Goal: Task Accomplishment & Management: Manage account settings

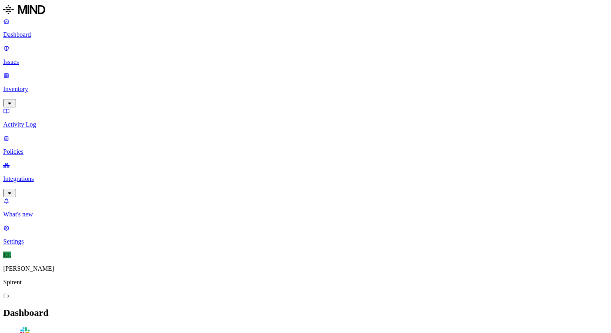
click at [43, 58] on p "Issues" at bounding box center [305, 61] width 604 height 7
click at [30, 148] on p "Policies" at bounding box center [305, 151] width 604 height 7
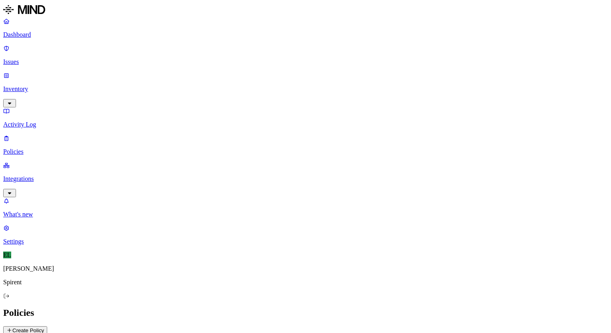
scroll to position [32, 0]
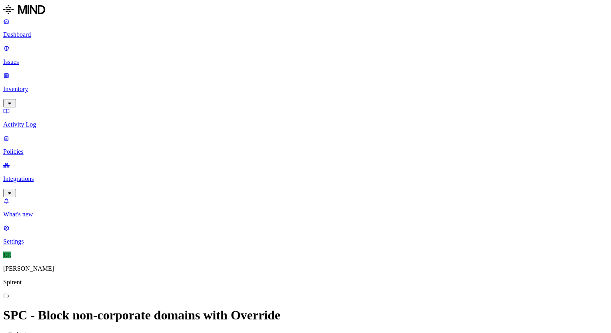
scroll to position [200, 0]
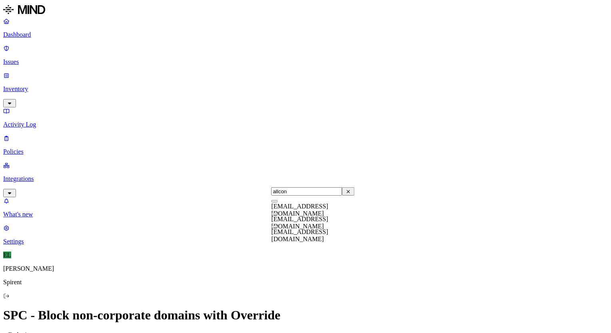
type input "allcon"
click at [280, 226] on div "[EMAIL_ADDRESS][DOMAIN_NAME]" at bounding box center [312, 220] width 83 height 22
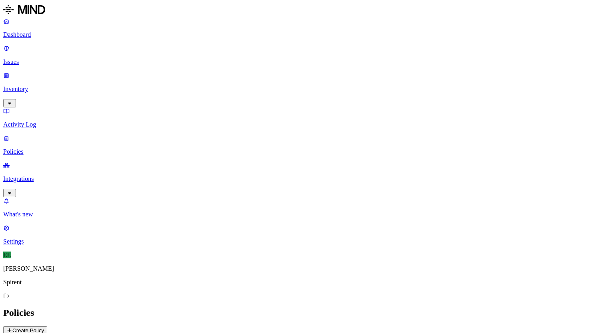
drag, startPoint x: 219, startPoint y: 44, endPoint x: 273, endPoint y: 46, distance: 54.4
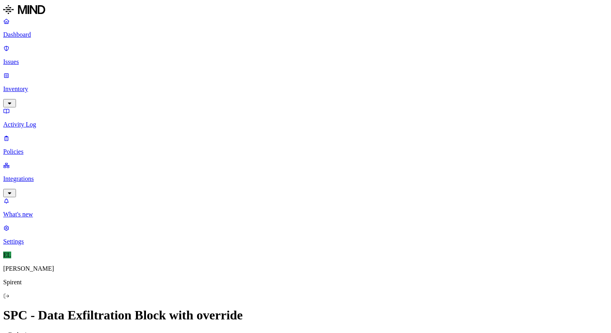
scroll to position [222, 0]
type input "allcontr"
click at [277, 181] on button "button" at bounding box center [274, 179] width 6 height 2
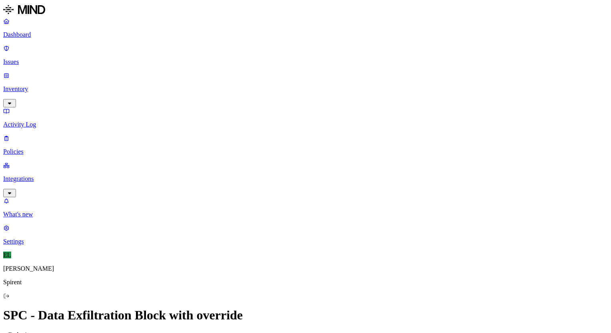
scroll to position [394, 0]
